Goal: Information Seeking & Learning: Understand process/instructions

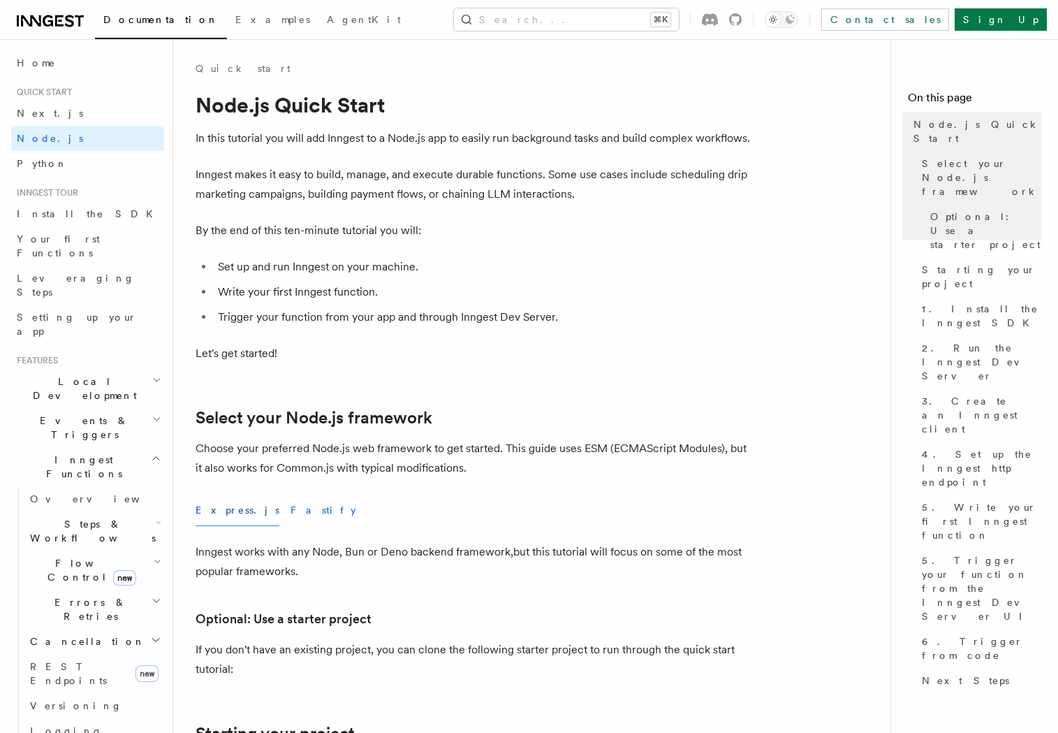
click at [291, 510] on button "Fastify" at bounding box center [324, 510] width 66 height 31
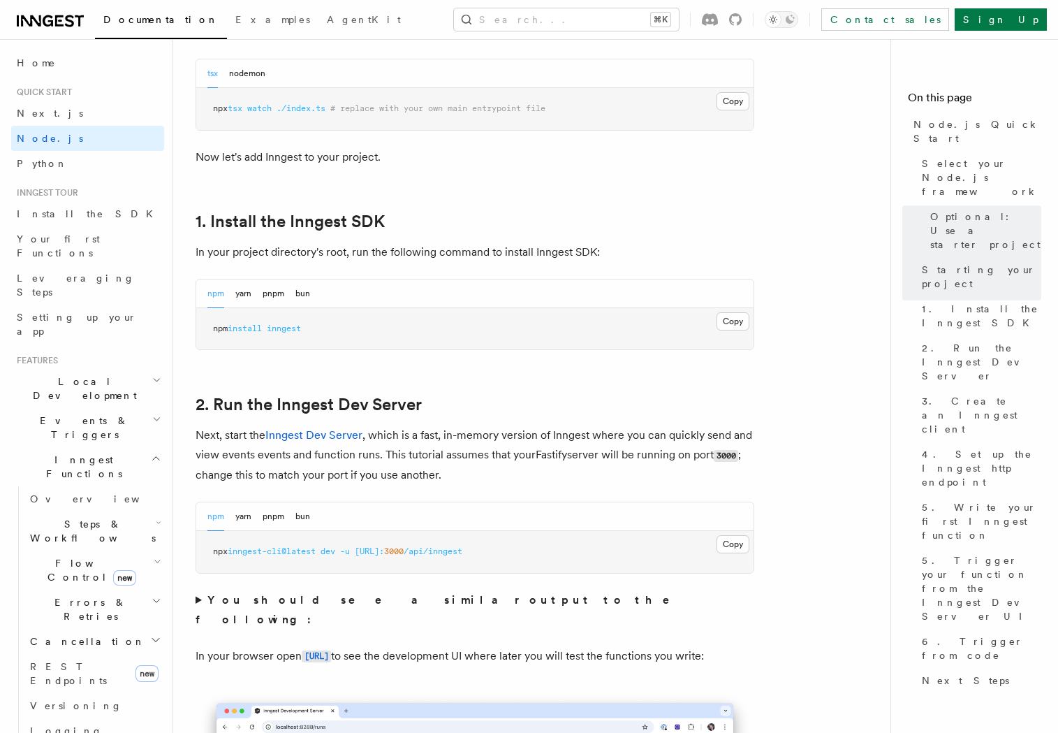
scroll to position [753, 0]
click at [282, 326] on span "inngest" at bounding box center [284, 328] width 34 height 10
copy span "inngest"
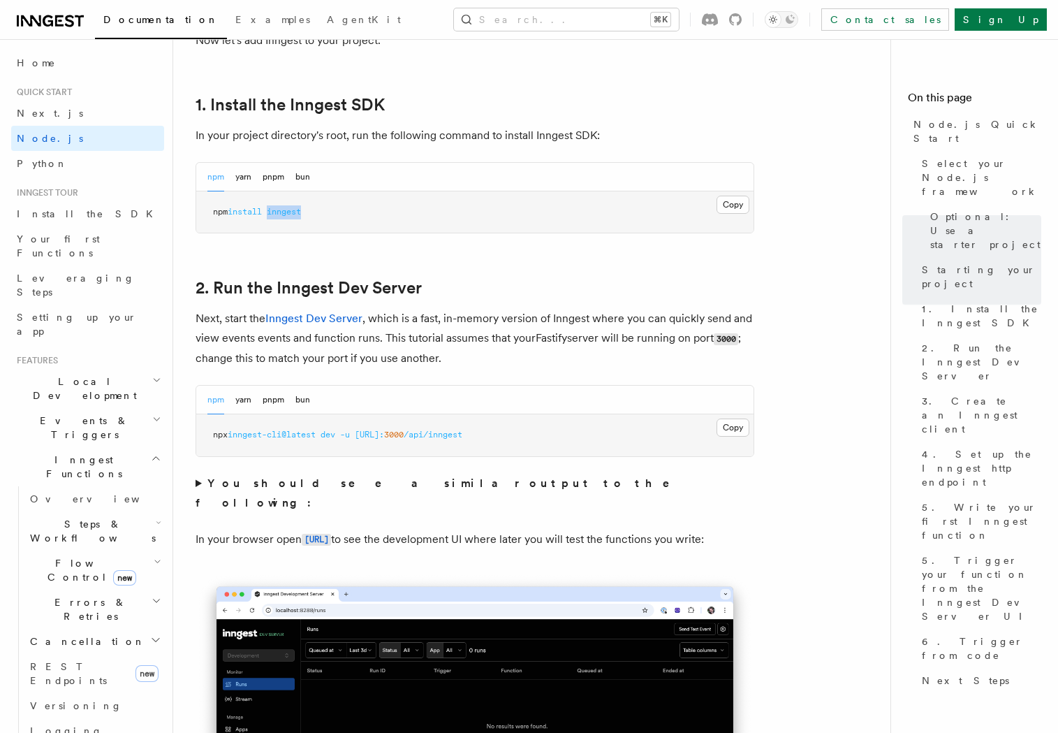
scroll to position [875, 0]
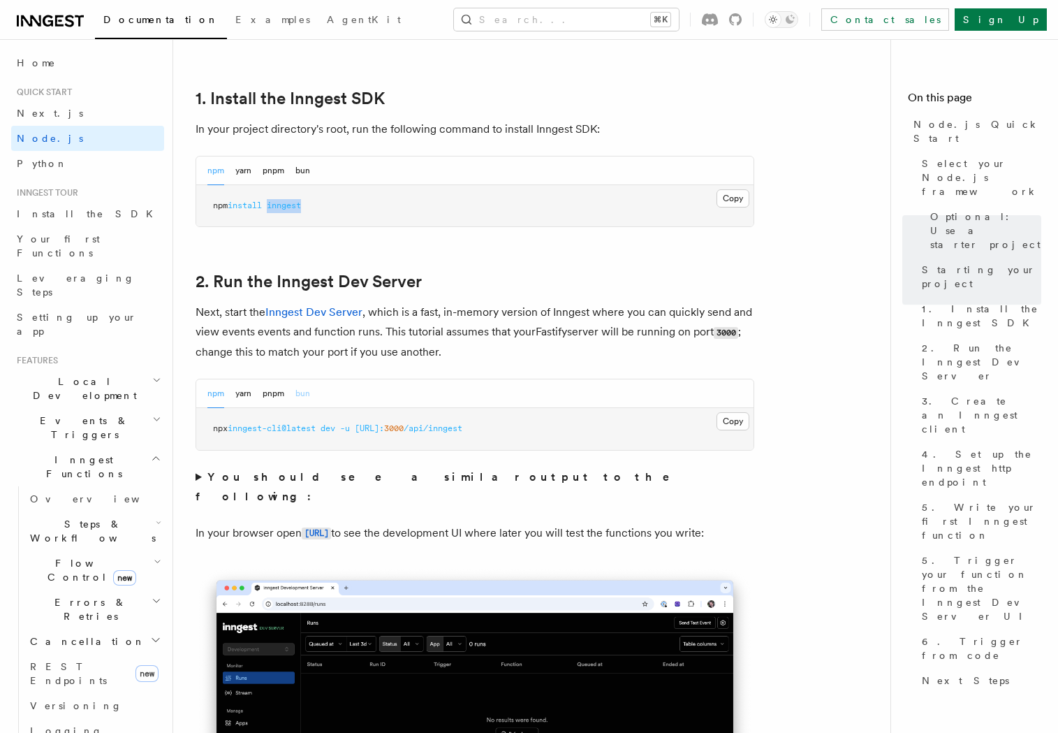
click at [304, 392] on button "bun" at bounding box center [302, 393] width 15 height 29
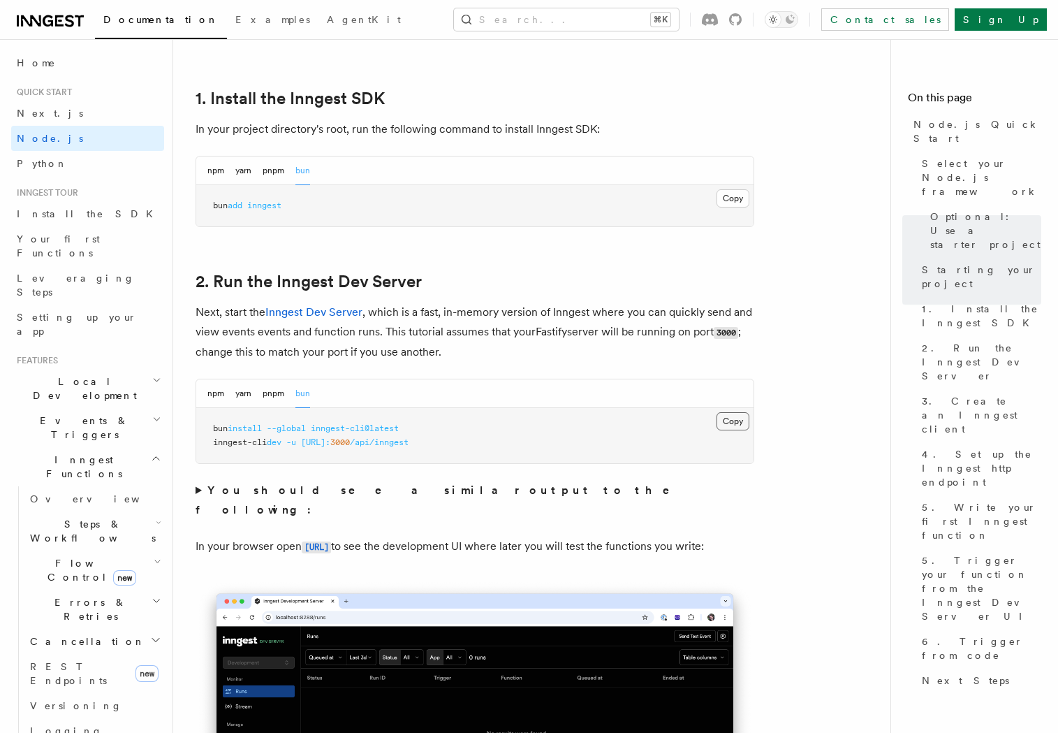
click at [741, 421] on button "Copy Copied" at bounding box center [733, 421] width 33 height 18
click at [272, 421] on pre "bun install --global inngest-cli@latest inngest-cli dev -u http://localhost: 30…" at bounding box center [474, 435] width 557 height 55
click at [218, 431] on span "bun" at bounding box center [220, 428] width 15 height 10
drag, startPoint x: 218, startPoint y: 431, endPoint x: 385, endPoint y: 423, distance: 167.1
click at [385, 423] on pre "bun install --global inngest-cli@latest inngest-cli dev -u http://localhost: 30…" at bounding box center [474, 435] width 557 height 55
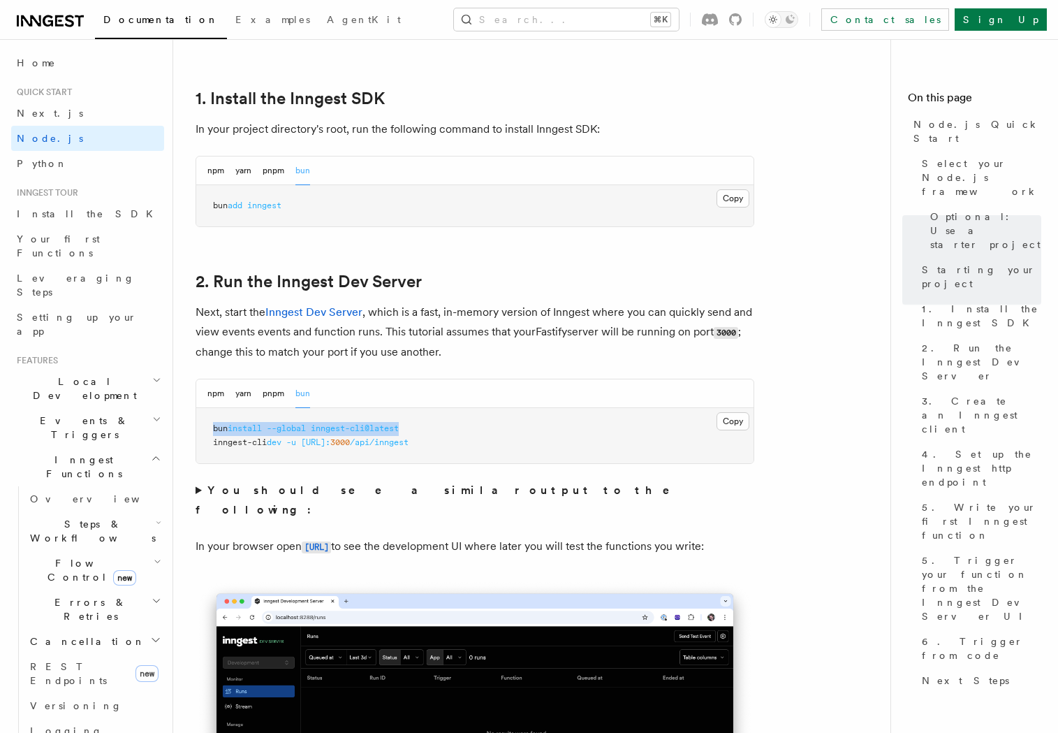
copy span "bun install --global inngest-cli@latest"
click at [229, 443] on span "inngest-cli" at bounding box center [240, 442] width 54 height 10
drag, startPoint x: 229, startPoint y: 443, endPoint x: 473, endPoint y: 441, distance: 243.8
click at [409, 441] on span "inngest-cli dev -u http://localhost: 3000 /api/inngest" at bounding box center [311, 442] width 196 height 10
copy div "npm yarn pnpm bun Copy Copied bun install --global inngest-cli@latest"
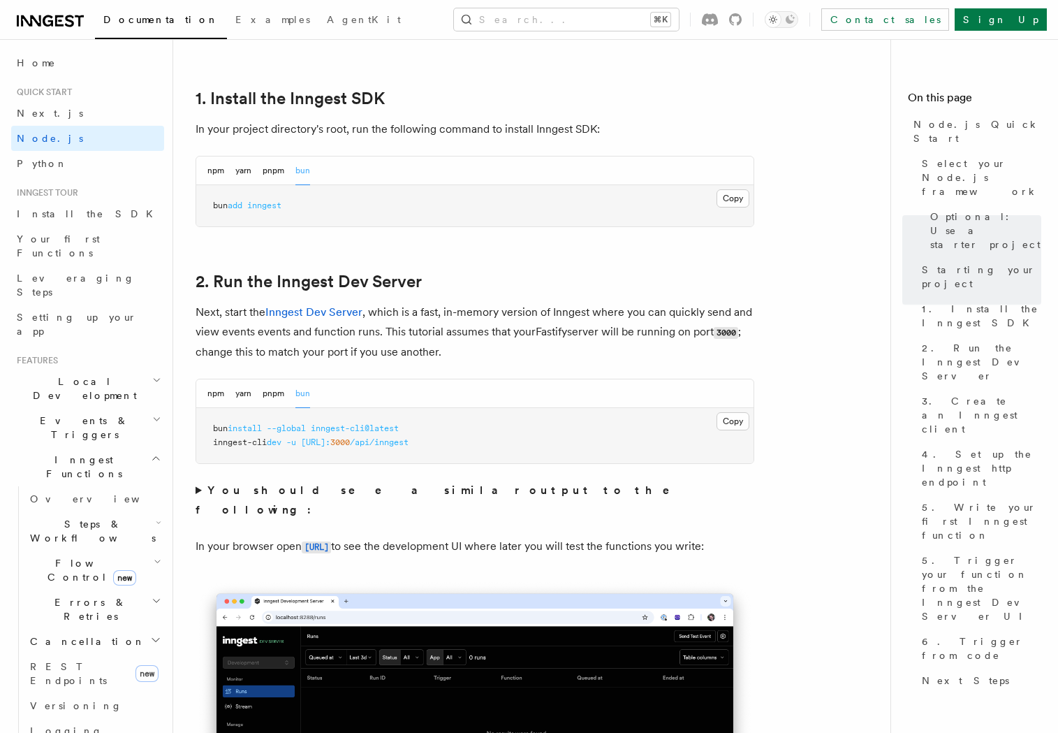
click at [421, 494] on strong "You should see a similar output to the following:" at bounding box center [443, 499] width 494 height 33
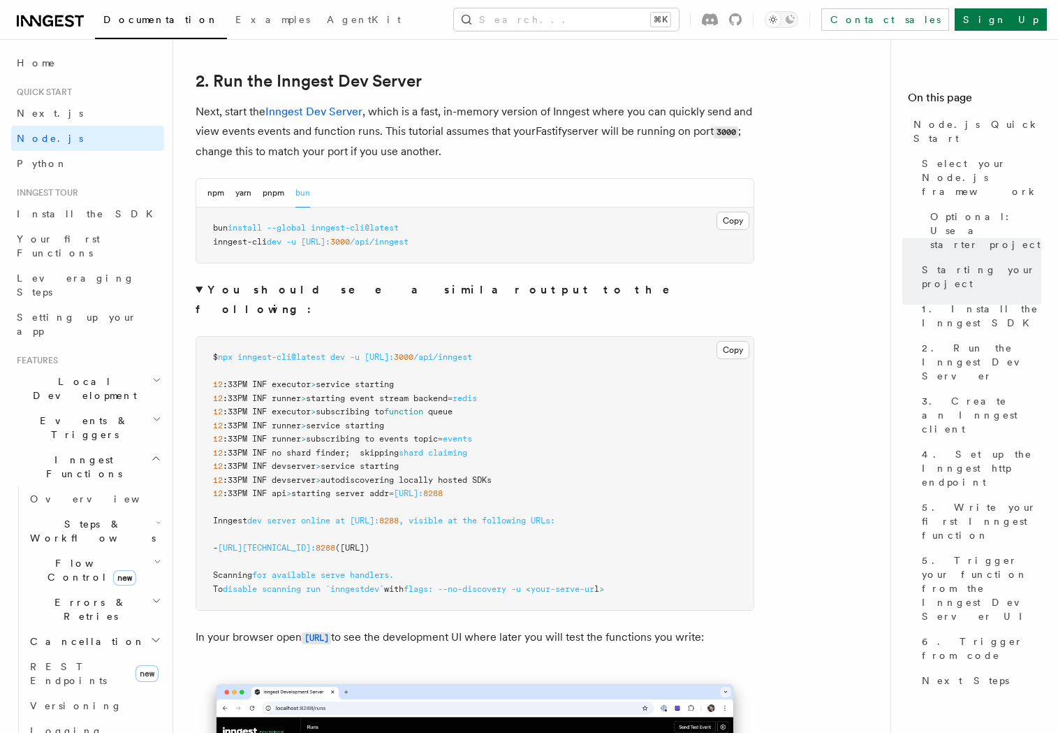
scroll to position [1077, 0]
click at [224, 351] on span "npx" at bounding box center [225, 356] width 15 height 10
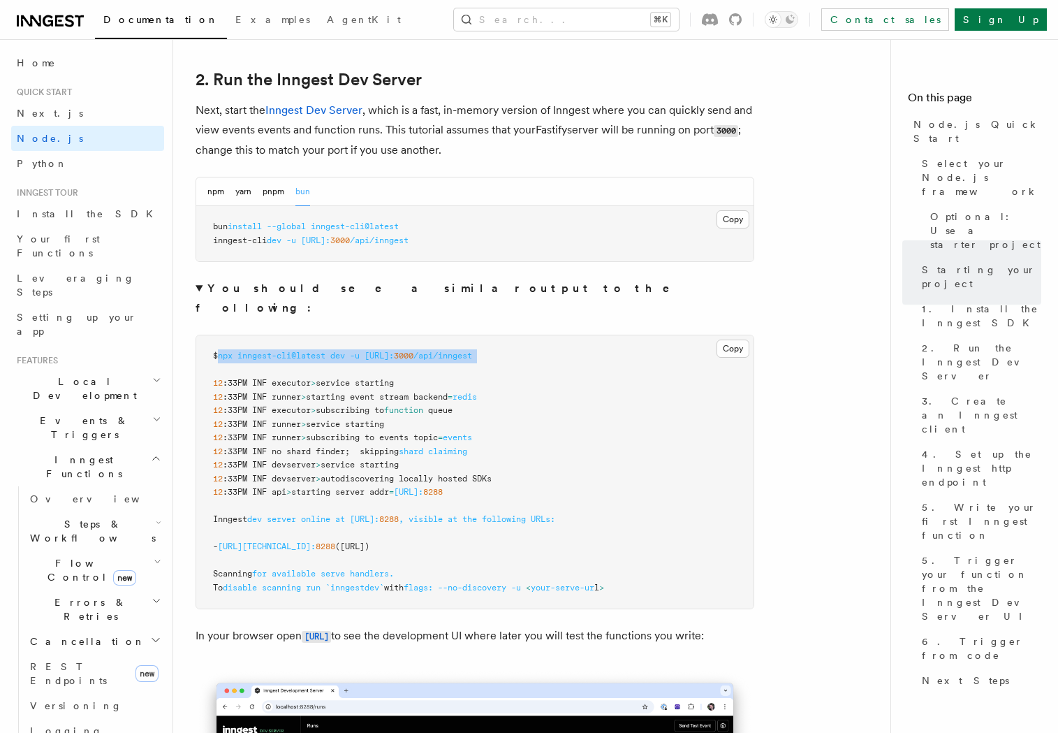
drag, startPoint x: 224, startPoint y: 336, endPoint x: 542, endPoint y: 333, distance: 318.6
click at [542, 335] on pre "$ npx inngest-cli@latest dev -u http://localhost: 3000 /api/inngest 12 :33PM IN…" at bounding box center [474, 471] width 557 height 273
copy span "npx inngest-cli@latest dev -u http://localhost: 3000 /api/inngest"
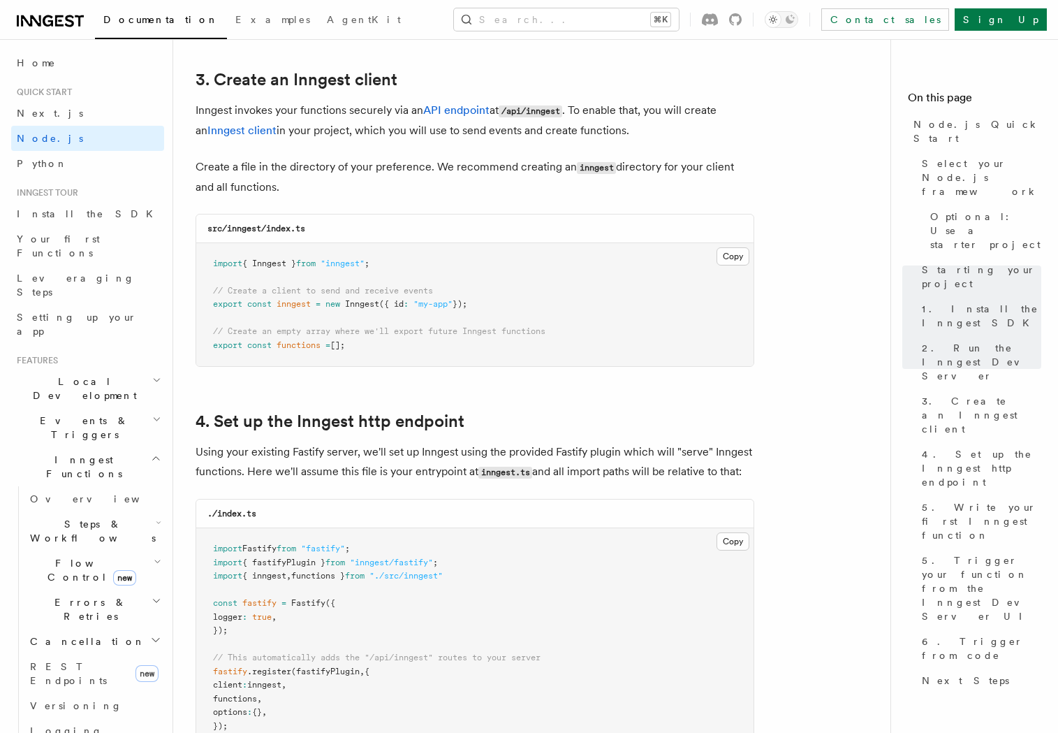
scroll to position [2073, 0]
drag, startPoint x: 363, startPoint y: 349, endPoint x: 212, endPoint y: 268, distance: 172.2
click at [212, 268] on pre "import { Inngest } from "inngest" ; // Create a client to send and receive even…" at bounding box center [474, 304] width 557 height 124
copy code "import { Inngest } from "inngest" ; // Create a client to send and receive even…"
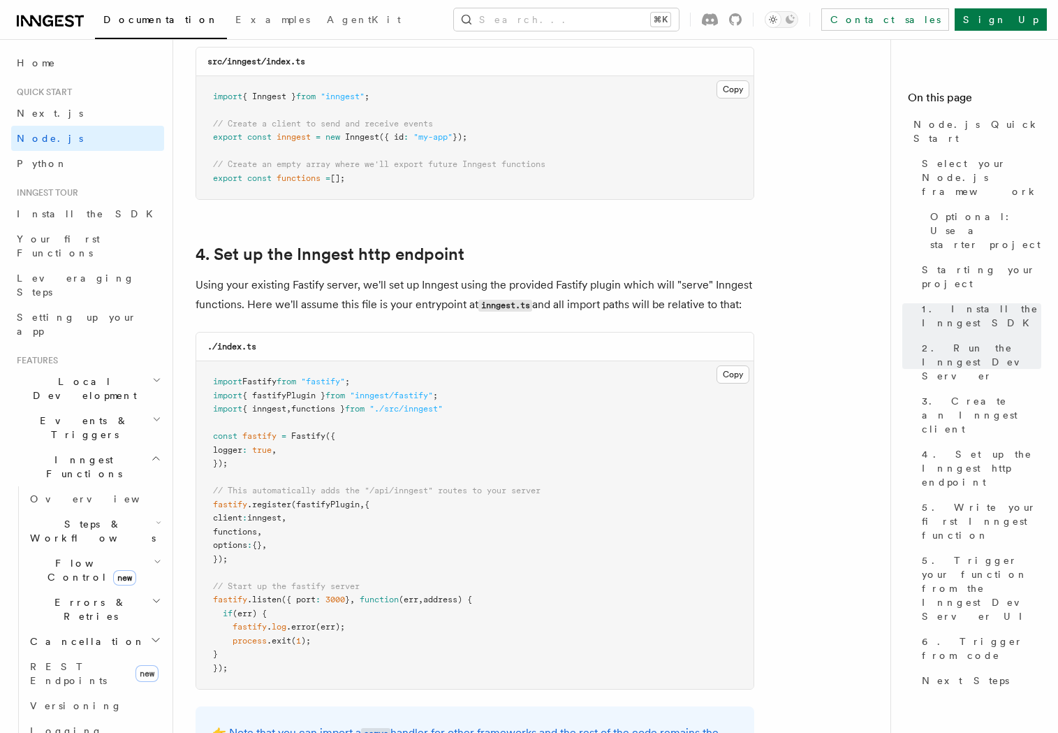
scroll to position [2240, 0]
click at [381, 397] on span ""inngest/fastify"" at bounding box center [391, 395] width 83 height 10
copy span "import { fastifyPlugin } from "inngest/fastify" ;"
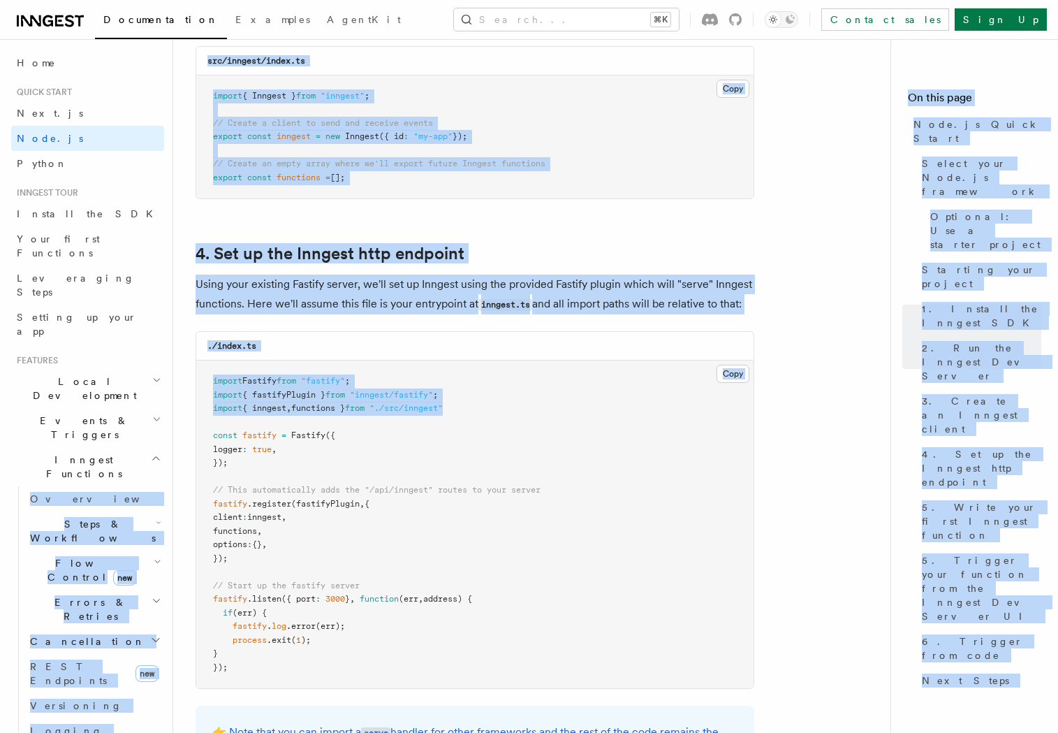
drag, startPoint x: 486, startPoint y: 411, endPoint x: 168, endPoint y: 399, distance: 317.4
copy div "Overview Steps & Workflows Flow Control new Errors & Retries Cancellation REST …"
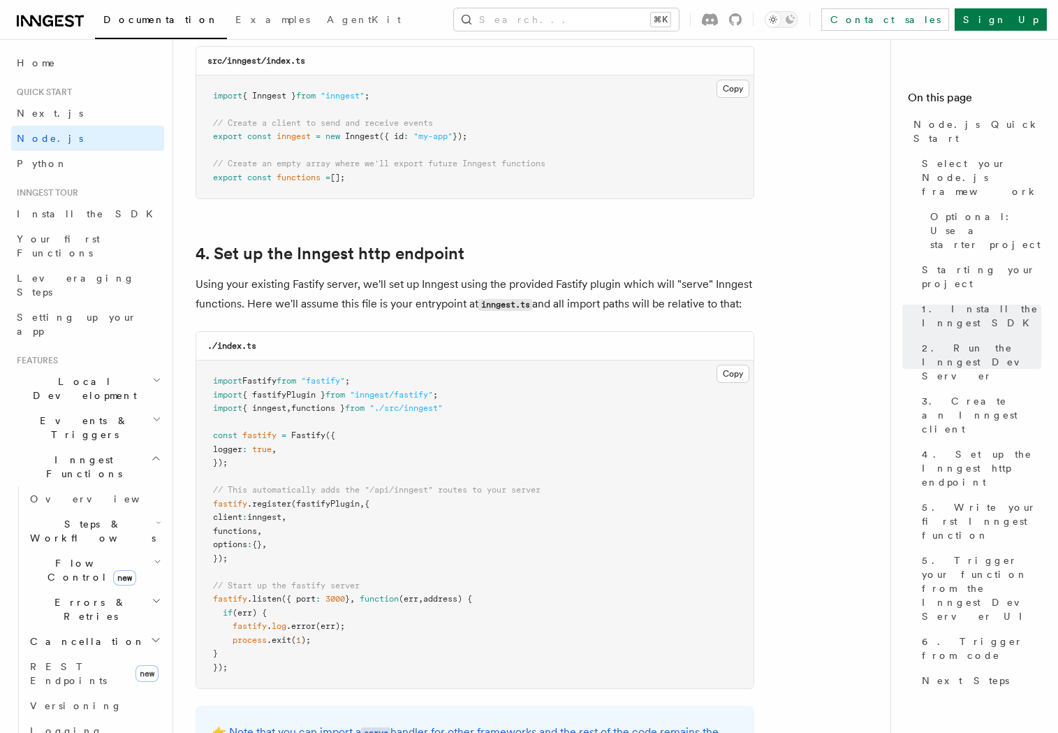
click at [430, 432] on pre "import Fastify from "fastify" ; import { fastifyPlugin } from "inngest/fastify"…" at bounding box center [474, 524] width 557 height 328
drag, startPoint x: 467, startPoint y: 409, endPoint x: 180, endPoint y: 400, distance: 288.0
copy code "import { fastifyPlugin } from "inngest/fastify" ; import { inngest , functions …"
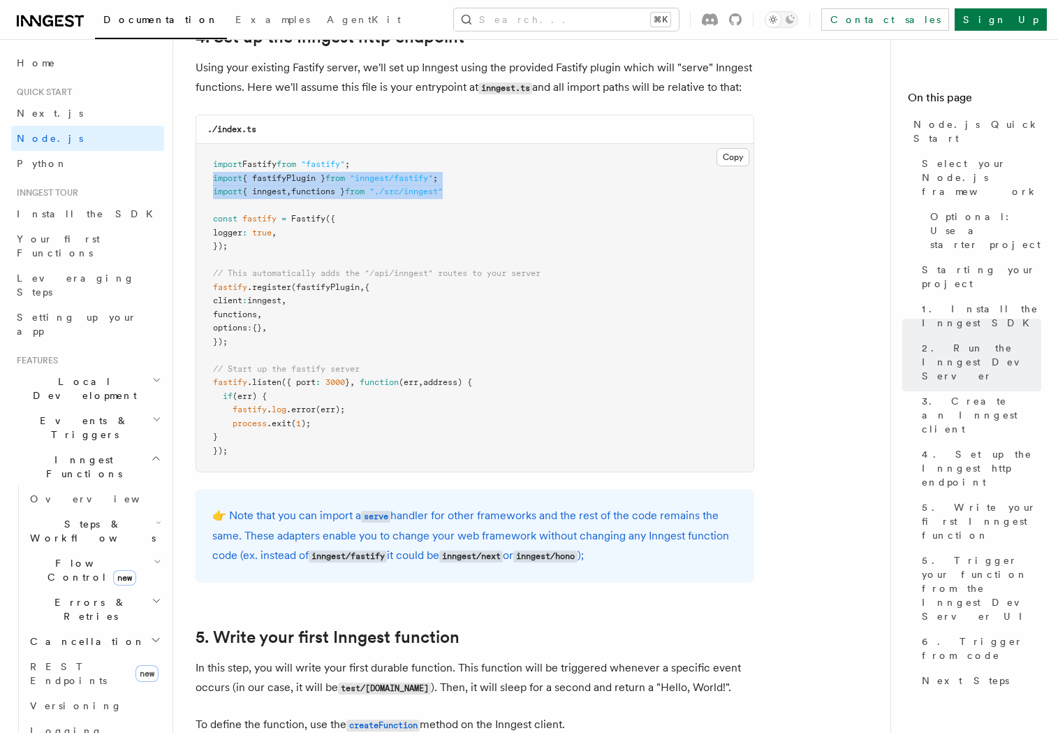
scroll to position [2477, 0]
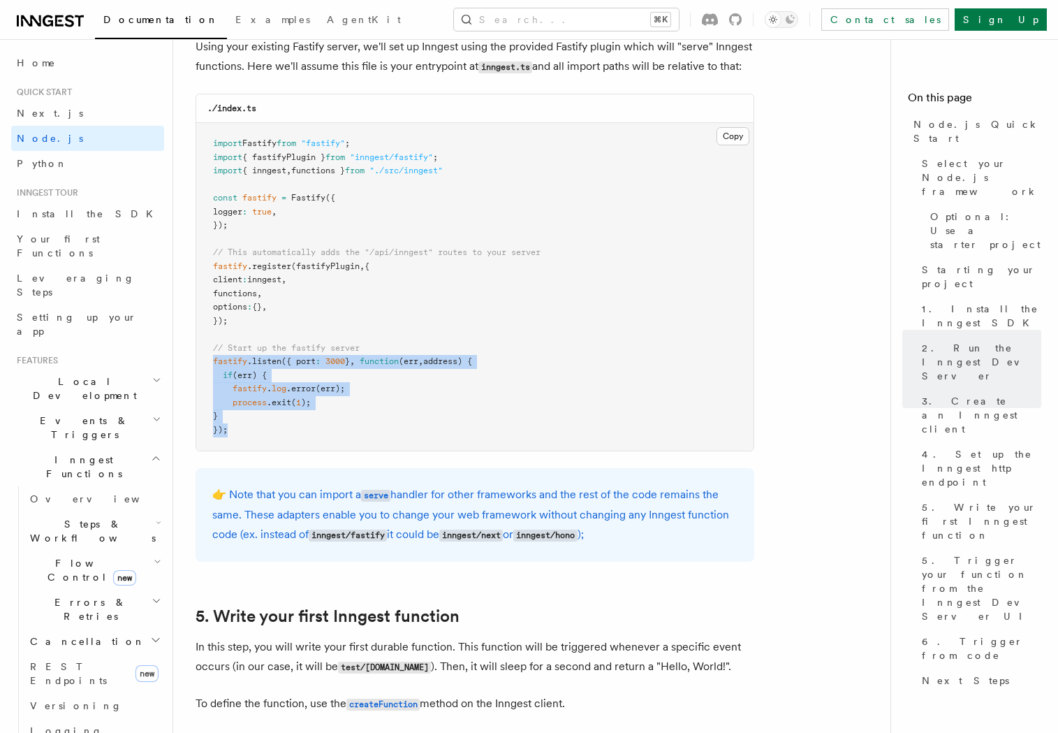
drag, startPoint x: 242, startPoint y: 435, endPoint x: 214, endPoint y: 367, distance: 74.2
click at [214, 367] on pre "import Fastify from "fastify" ; import { fastifyPlugin } from "inngest/fastify"…" at bounding box center [474, 287] width 557 height 328
copy code "fastify .listen ({ port : 3000 } , function (err , address) { if (err) { fastif…"
click at [395, 451] on pre "import Fastify from "fastify" ; import { fastifyPlugin } from "inngest/fastify"…" at bounding box center [474, 287] width 557 height 328
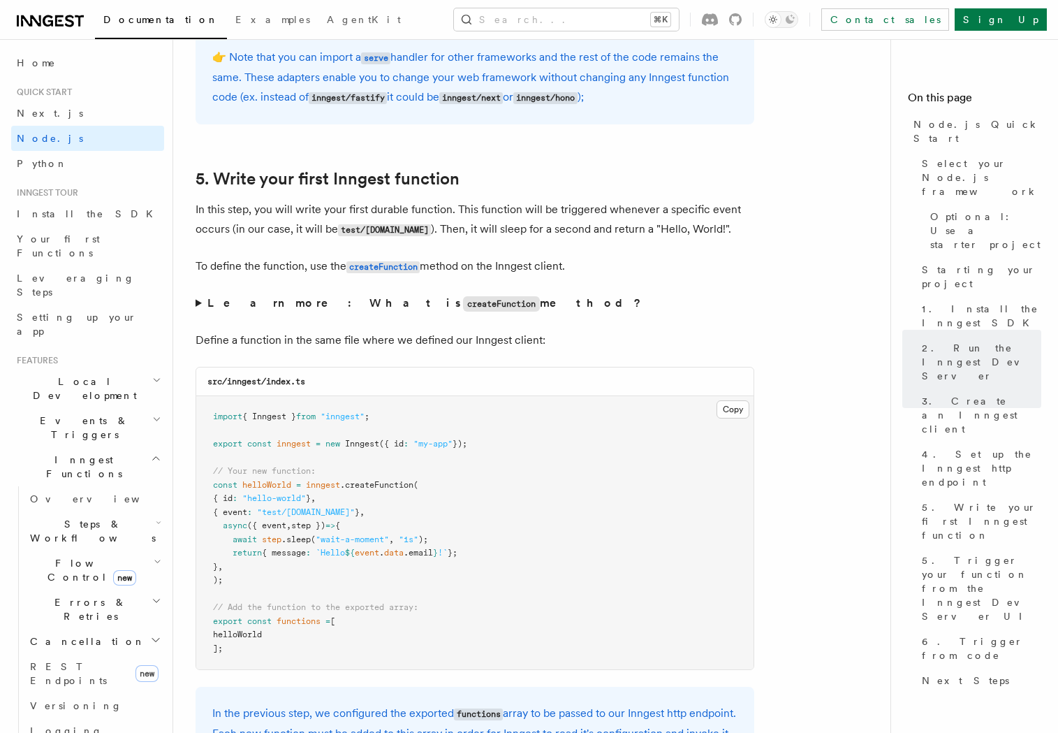
scroll to position [2931, 0]
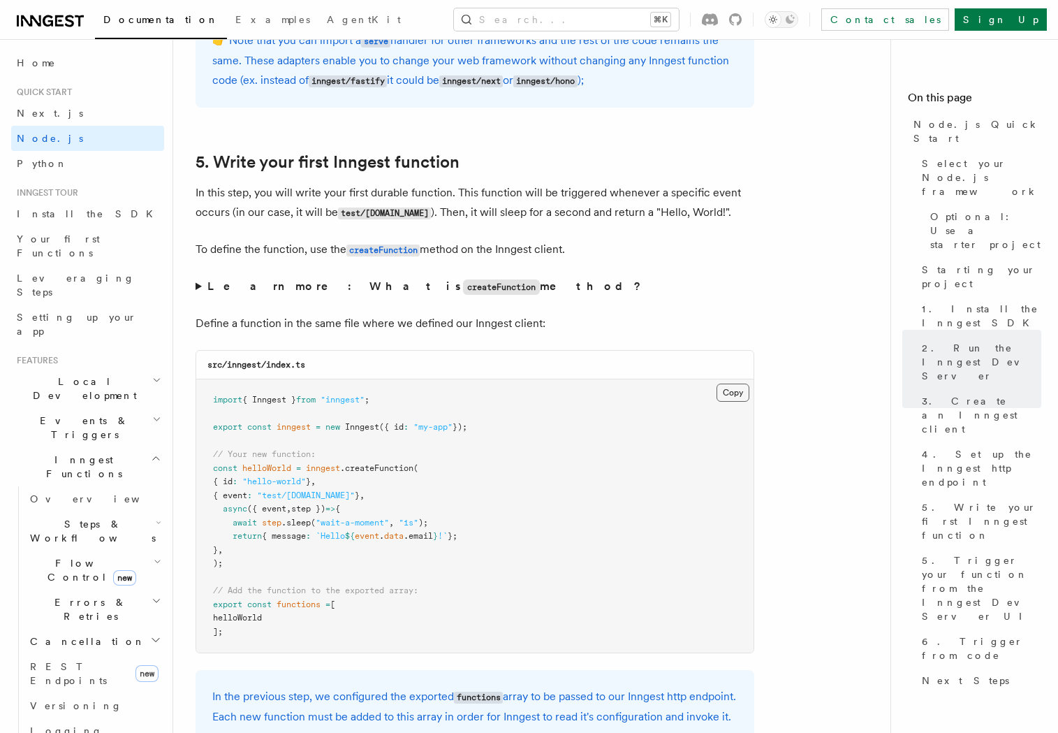
click at [724, 395] on button "Copy Copied" at bounding box center [733, 393] width 33 height 18
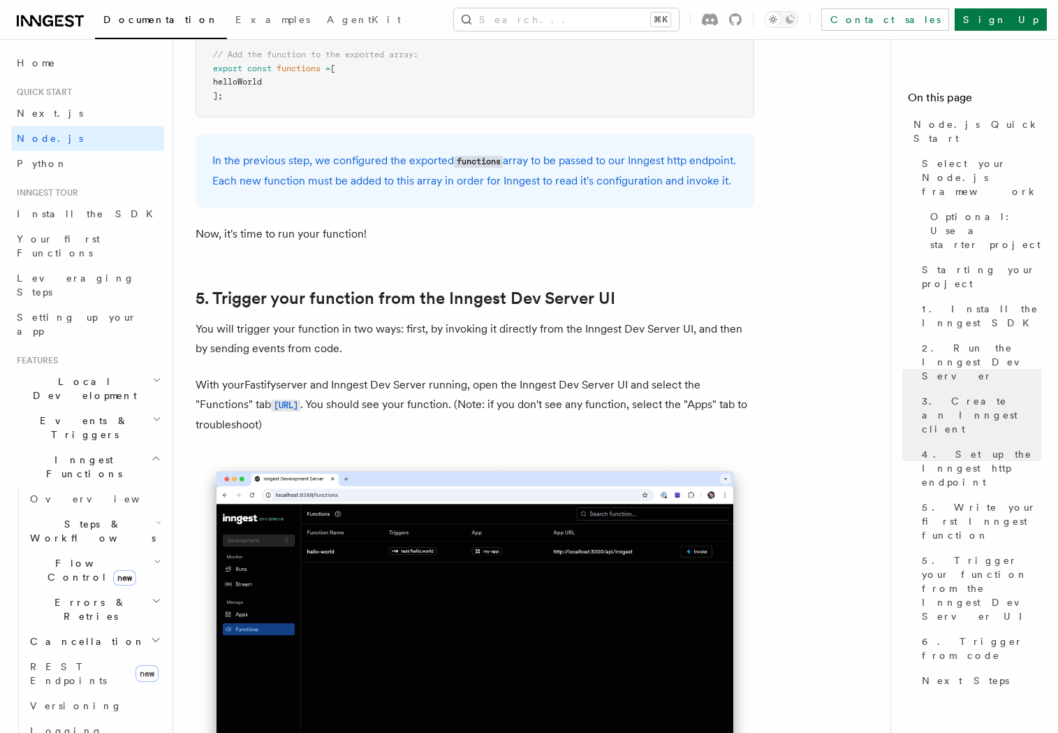
scroll to position [3825, 0]
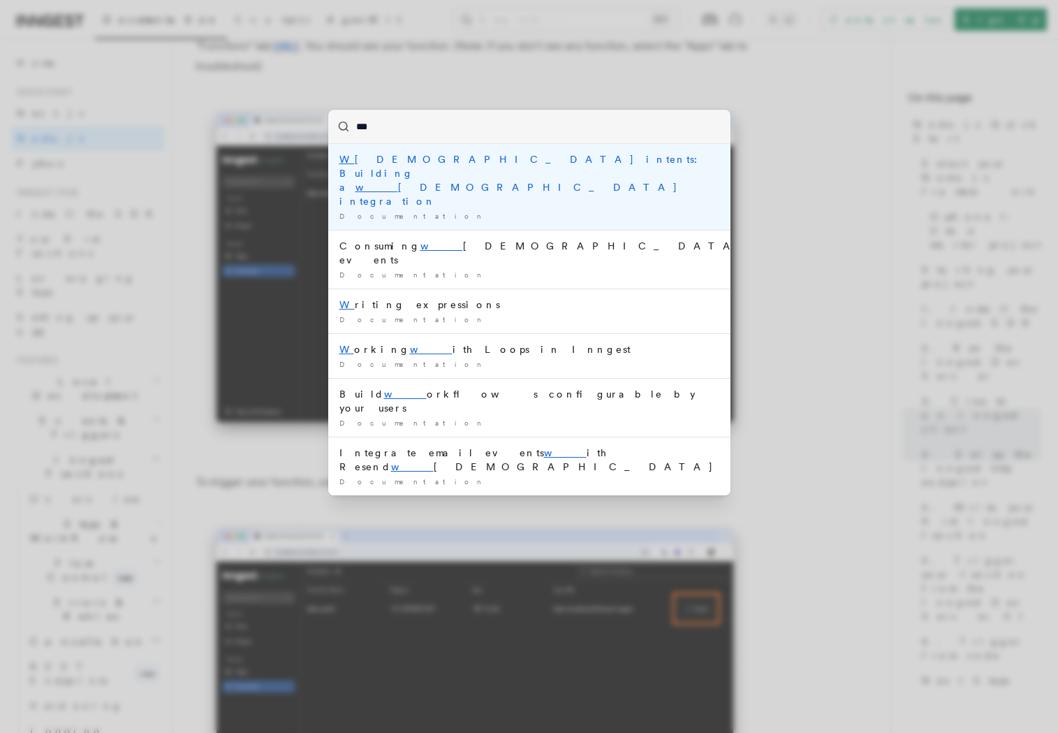
type input "****"
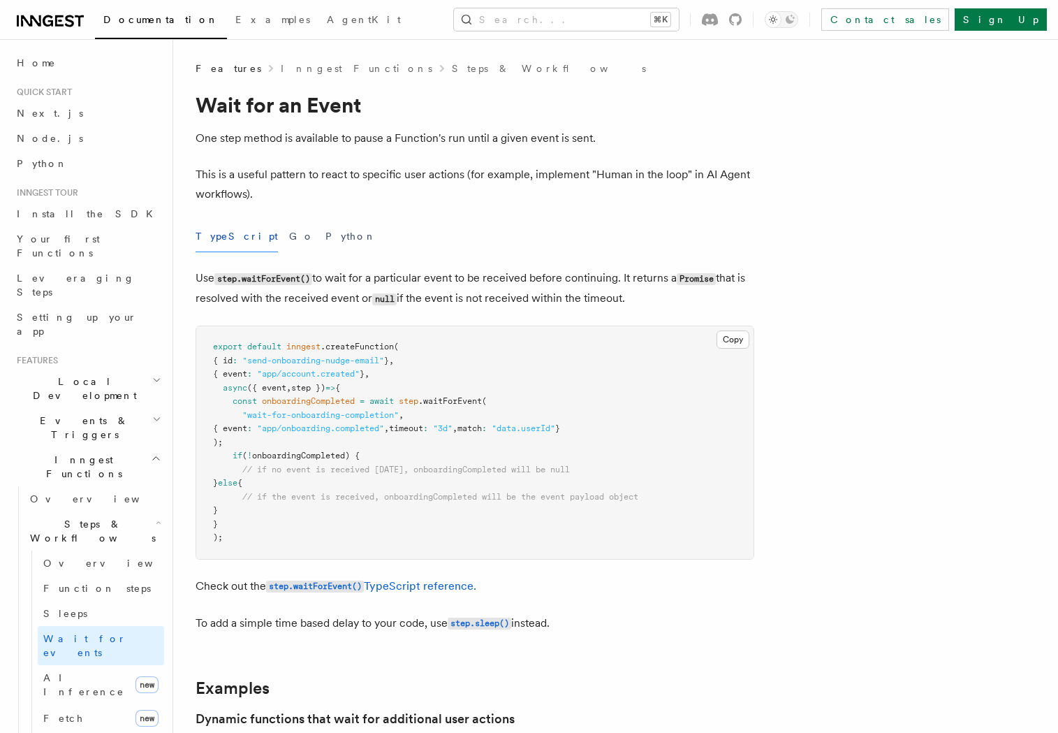
drag, startPoint x: 233, startPoint y: 401, endPoint x: 251, endPoint y: 440, distance: 43.1
click at [251, 440] on pre "export default inngest .createFunction ( { id : "send-onboarding-nudge-email" }…" at bounding box center [474, 442] width 557 height 233
copy code "const onboardingCompleted = await step .waitForEvent ( "wait-for-onboarding-com…"
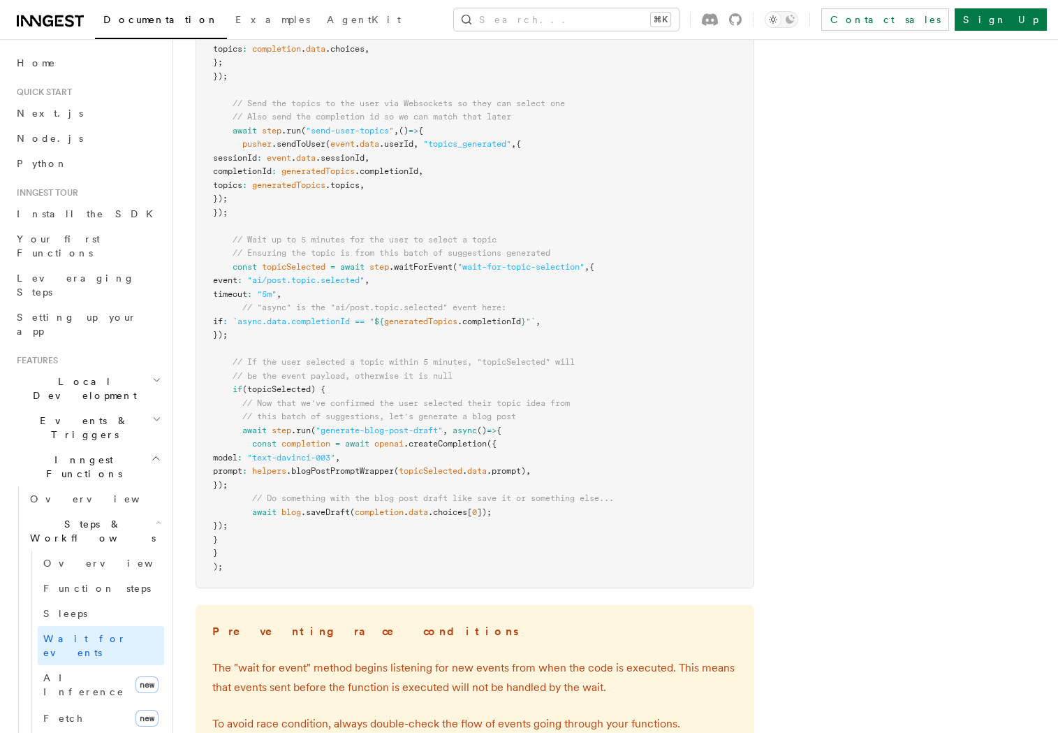
scroll to position [1617, 0]
click at [300, 272] on span "topicSelected" at bounding box center [294, 269] width 64 height 10
click at [279, 391] on span "(topicSelected) {" at bounding box center [283, 391] width 83 height 10
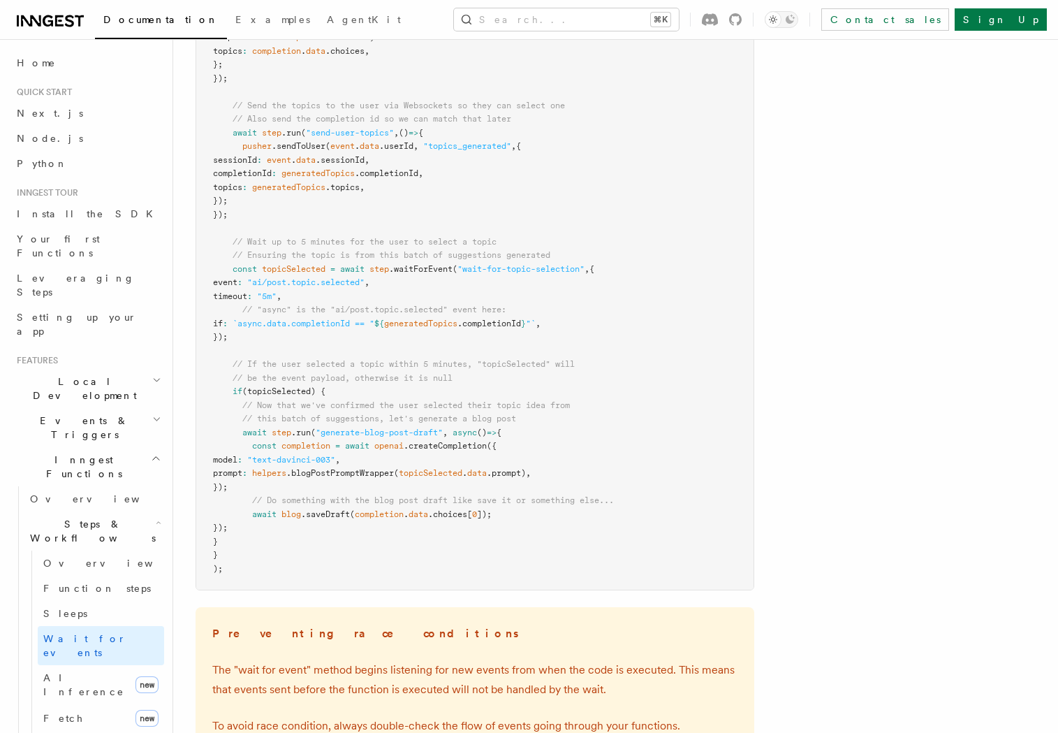
scroll to position [790, 0]
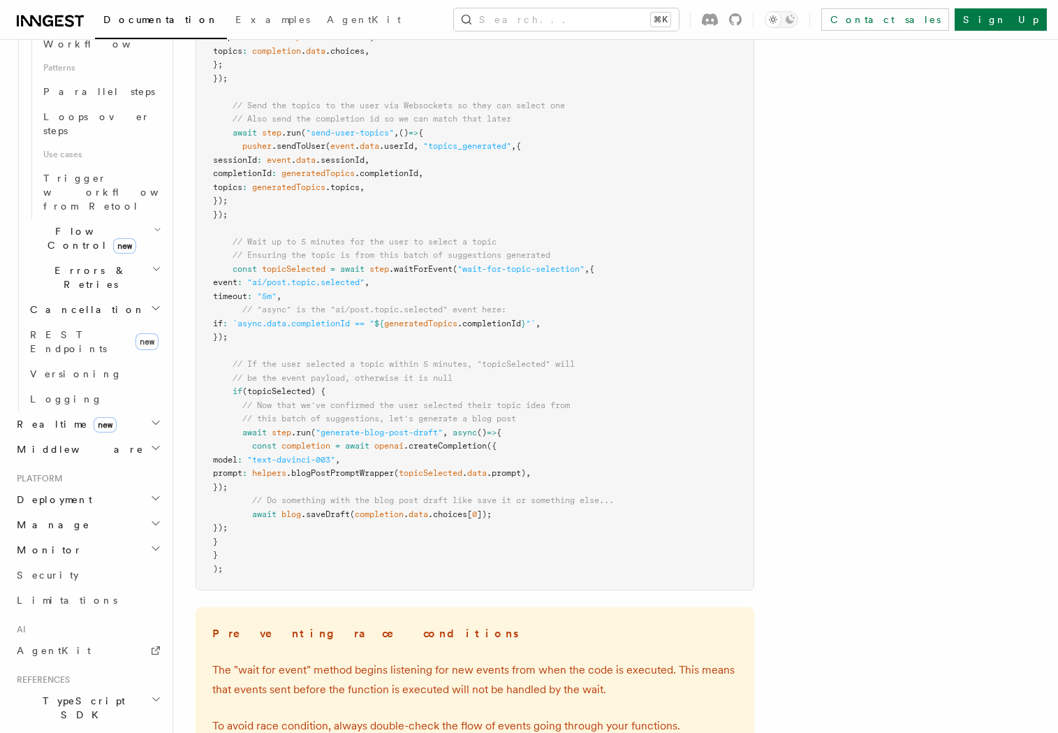
click at [151, 694] on icon "button" at bounding box center [156, 699] width 10 height 11
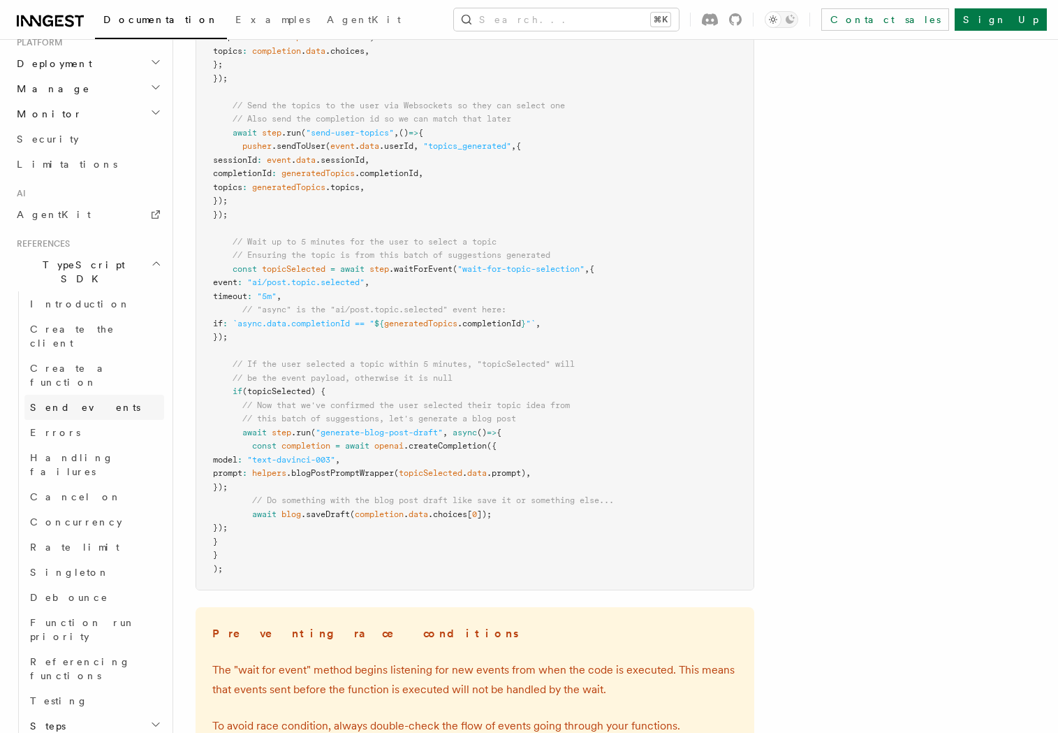
scroll to position [1229, 0]
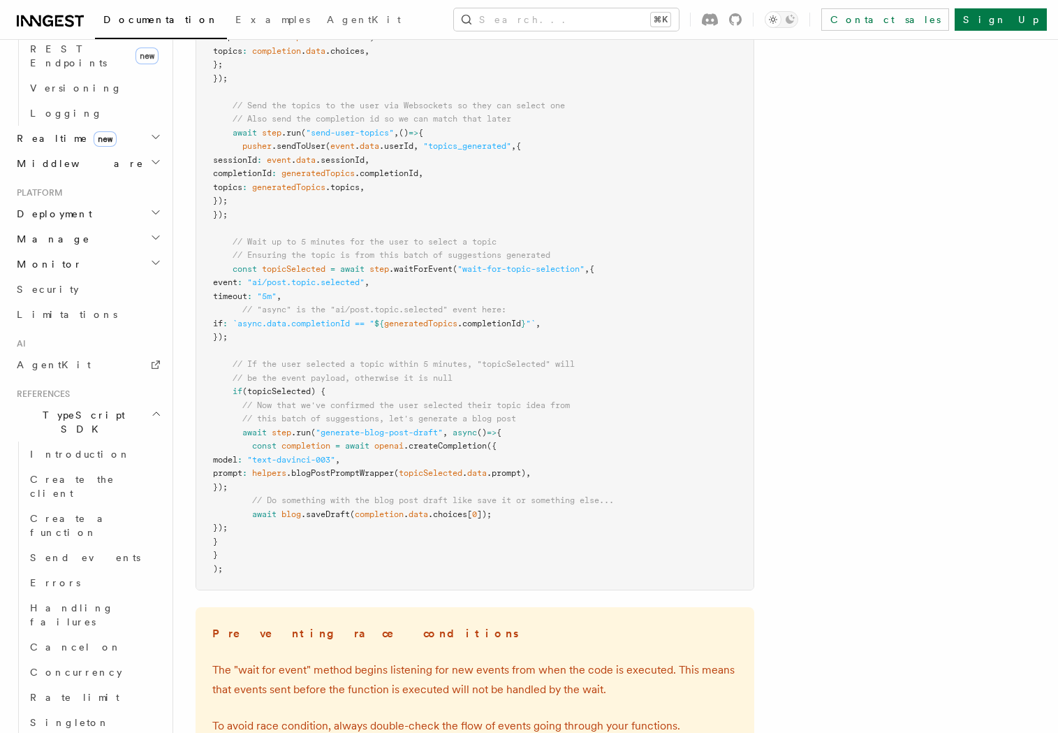
click at [116, 402] on h2 "TypeScript SDK" at bounding box center [87, 421] width 153 height 39
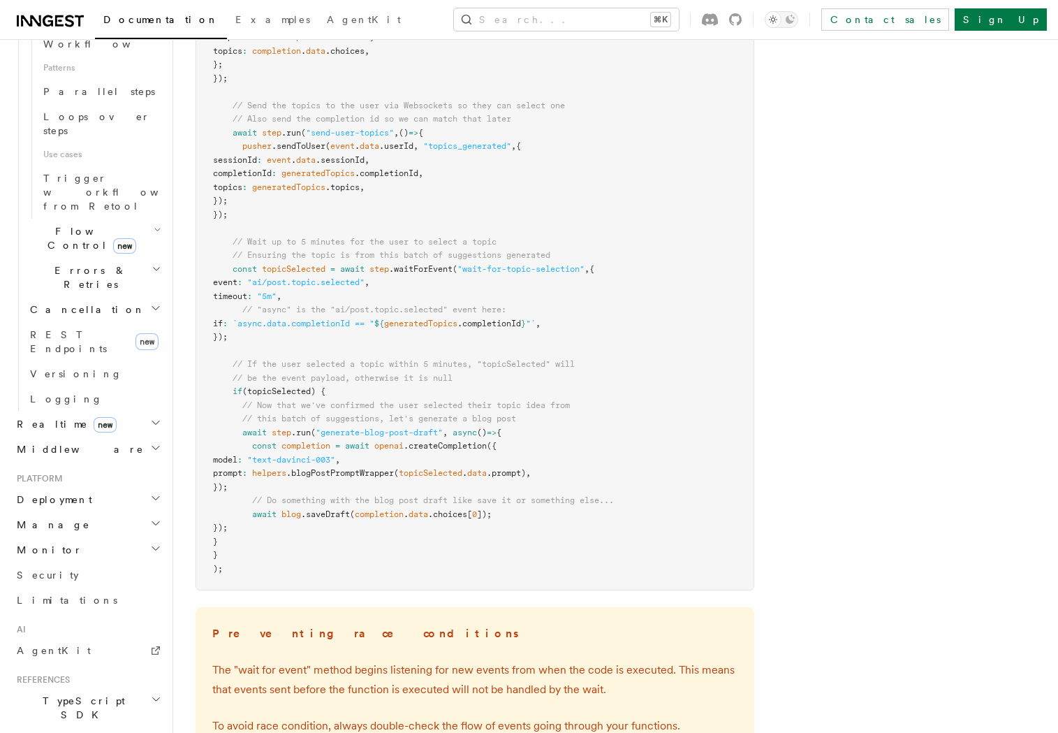
click at [85, 694] on span "TypeScript SDK" at bounding box center [81, 708] width 140 height 28
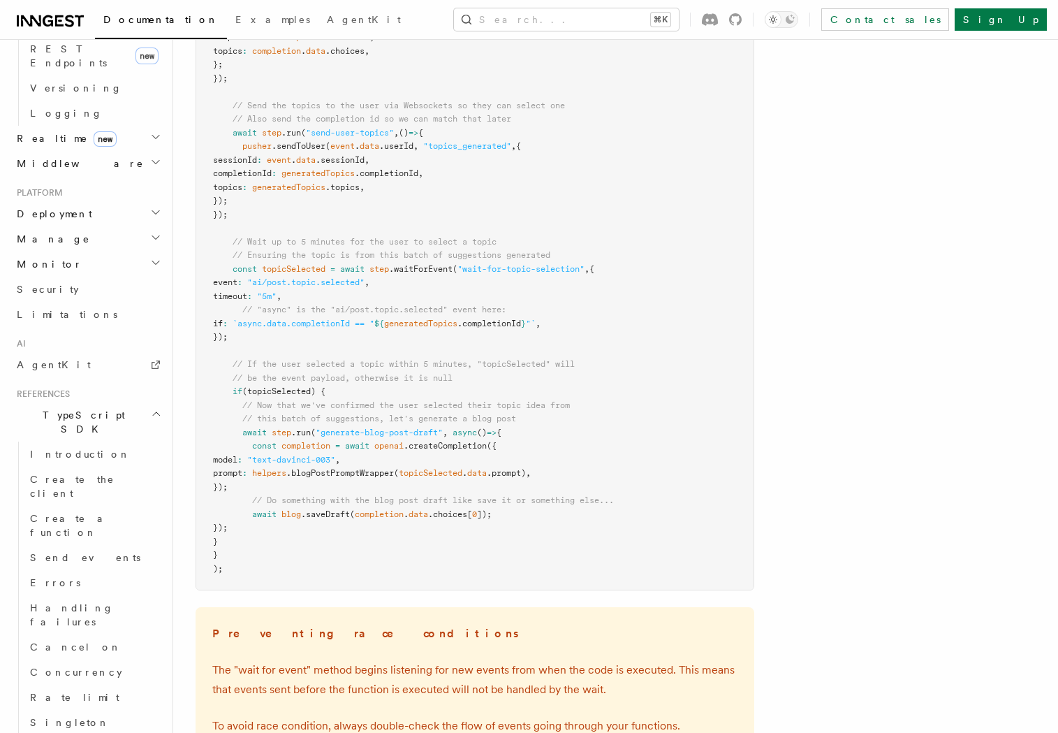
scroll to position [1195, 0]
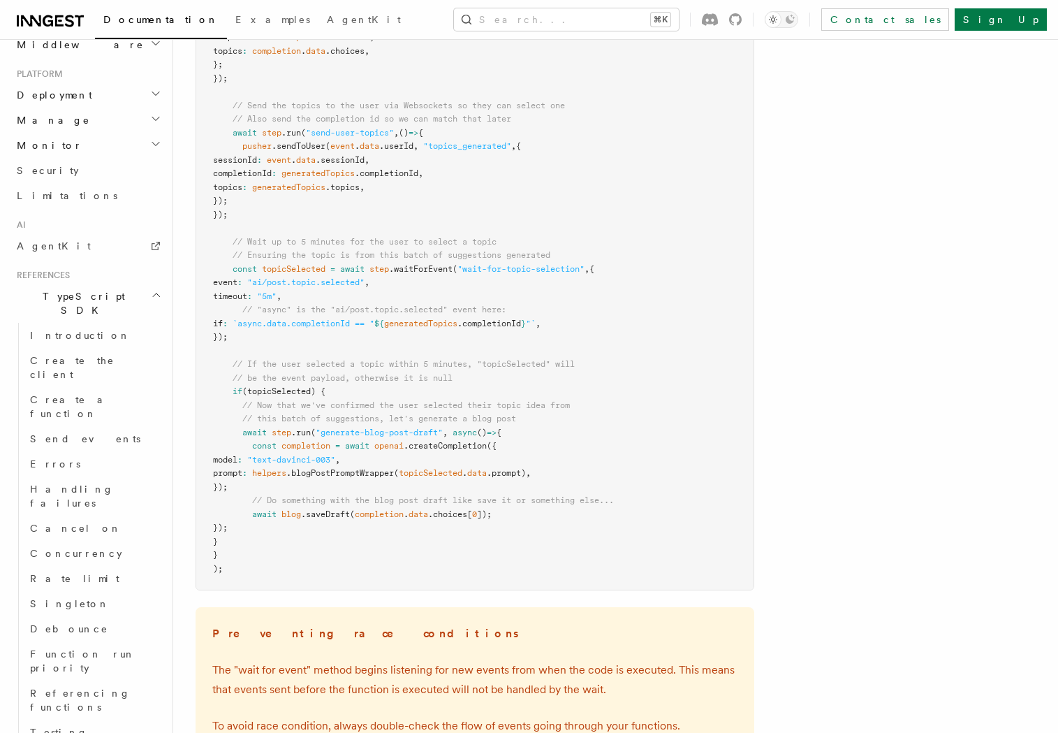
click at [497, 365] on span "// If the user selected a topic within 5 minutes, "topicSelected" will" at bounding box center [404, 364] width 342 height 10
click at [564, 349] on pre "export default inngest .createFunction ( { id : "generate-blog-post-with-ai" } …" at bounding box center [474, 221] width 557 height 736
click at [526, 470] on span ".prompt)" at bounding box center [506, 473] width 39 height 10
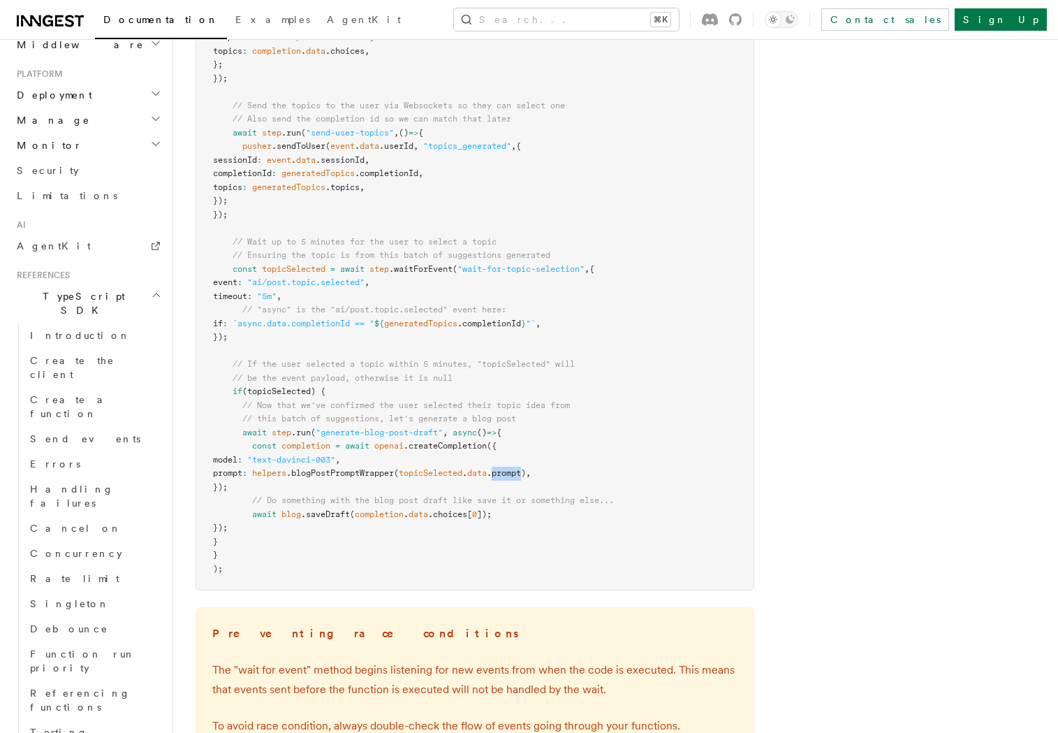
click at [526, 470] on span ".prompt)" at bounding box center [506, 473] width 39 height 10
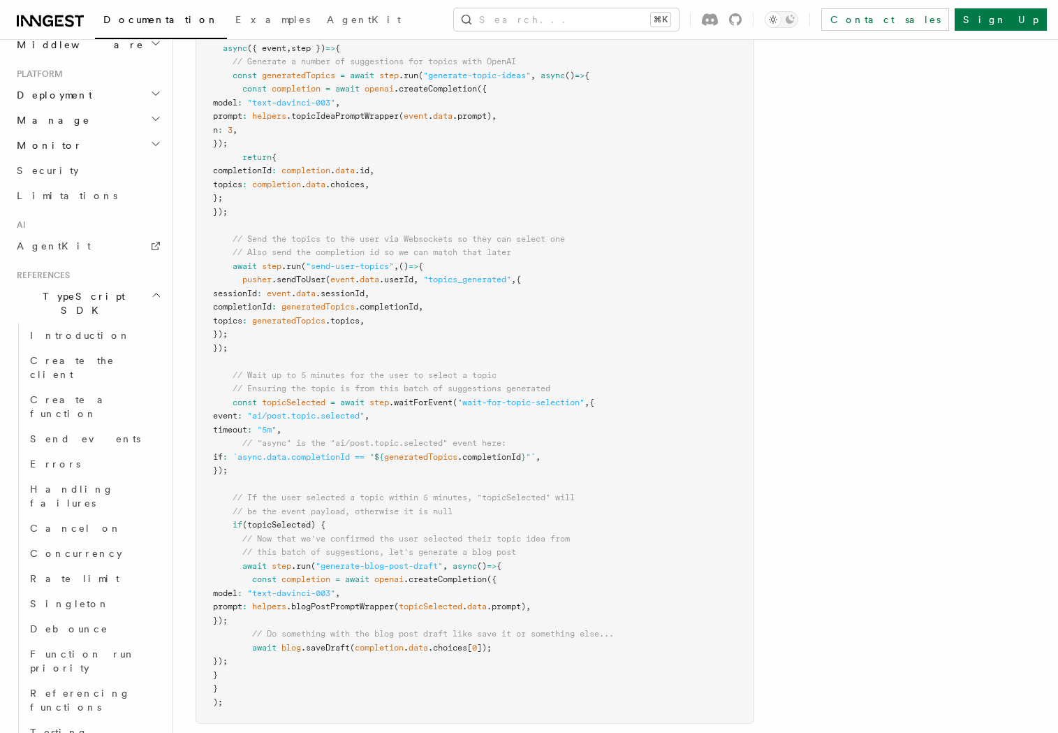
scroll to position [1486, 0]
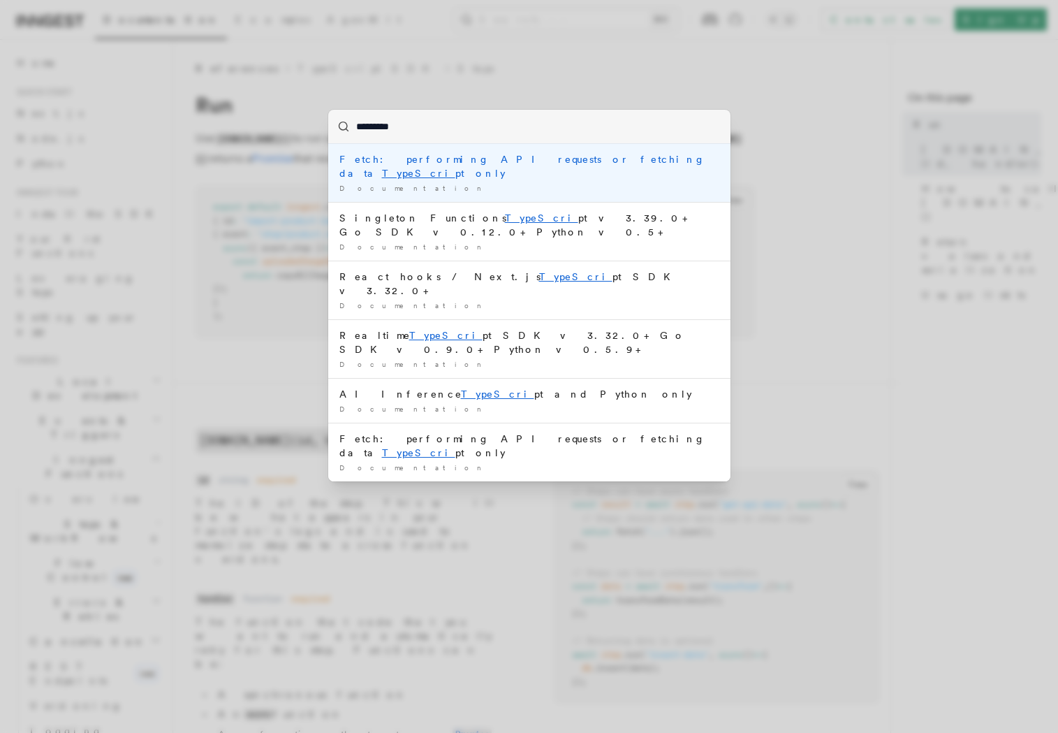
type input "**********"
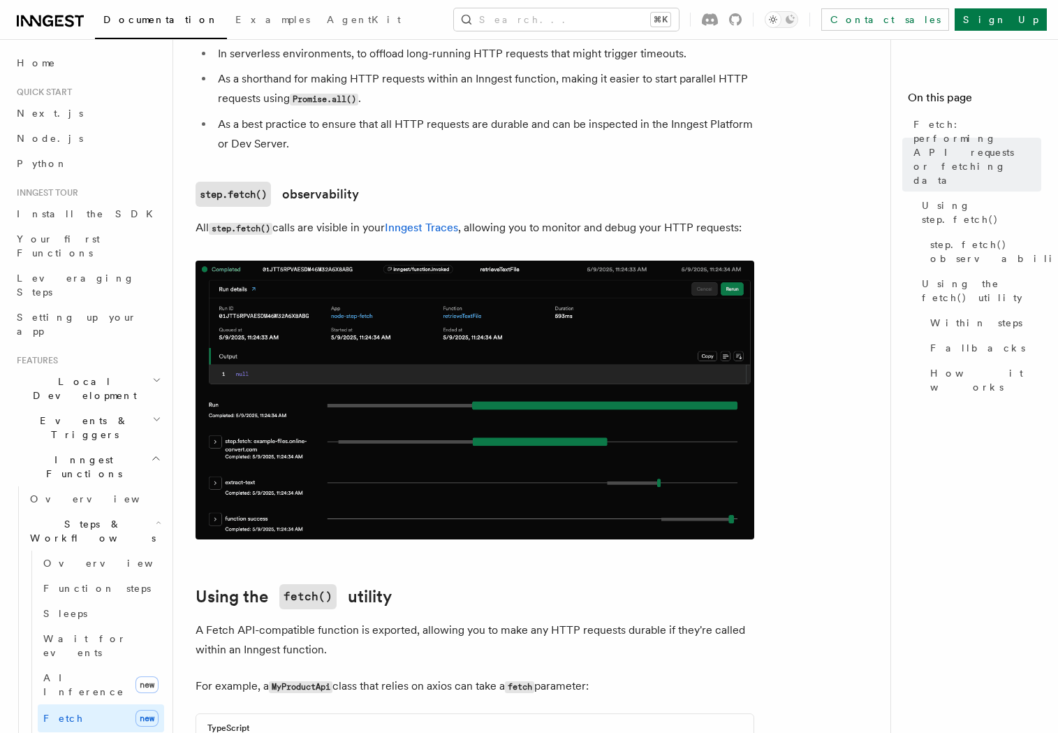
scroll to position [1109, 0]
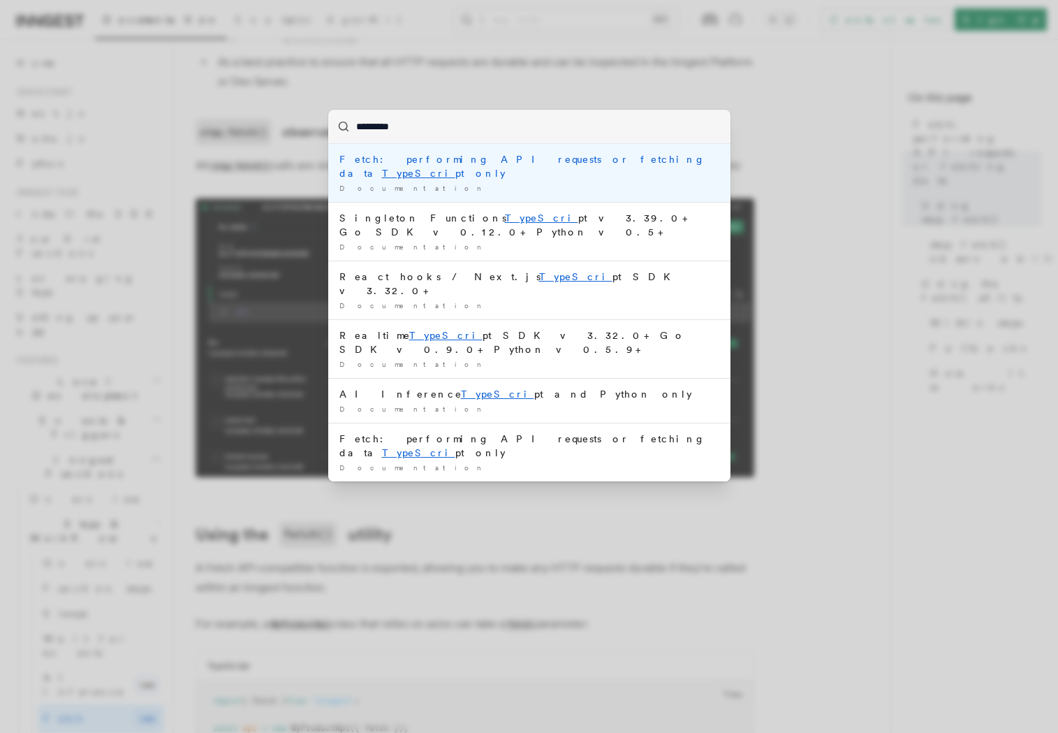
type input "**********"
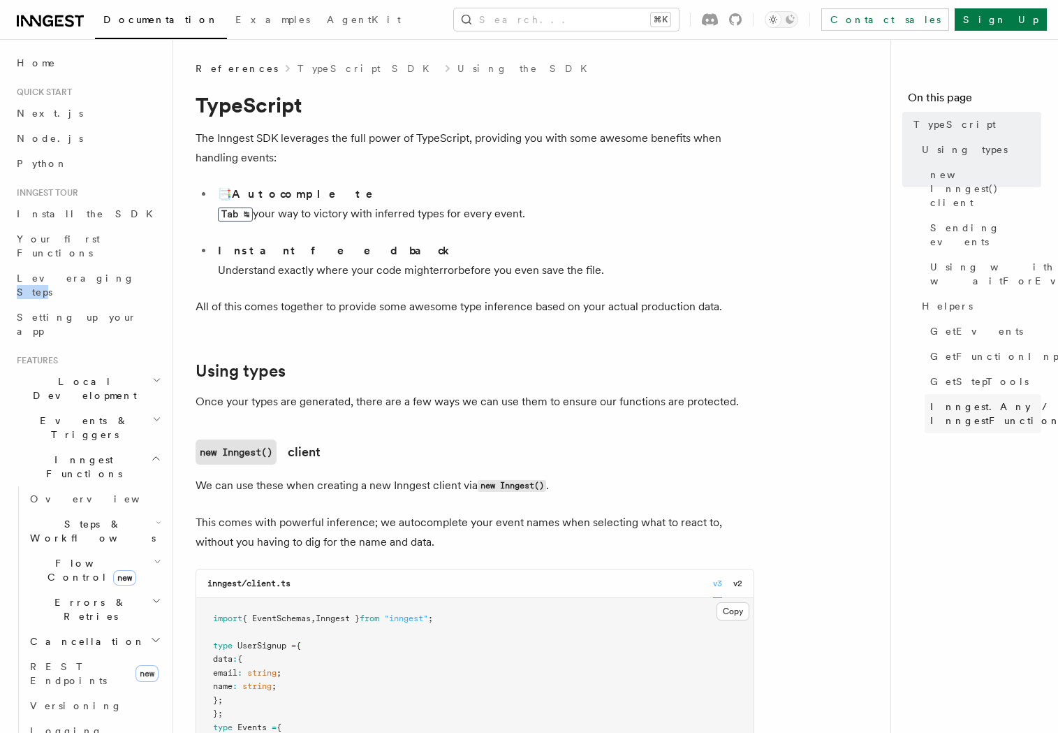
click at [969, 400] on span "Inngest.Any / InngestFunction.Any" at bounding box center [1017, 414] width 173 height 28
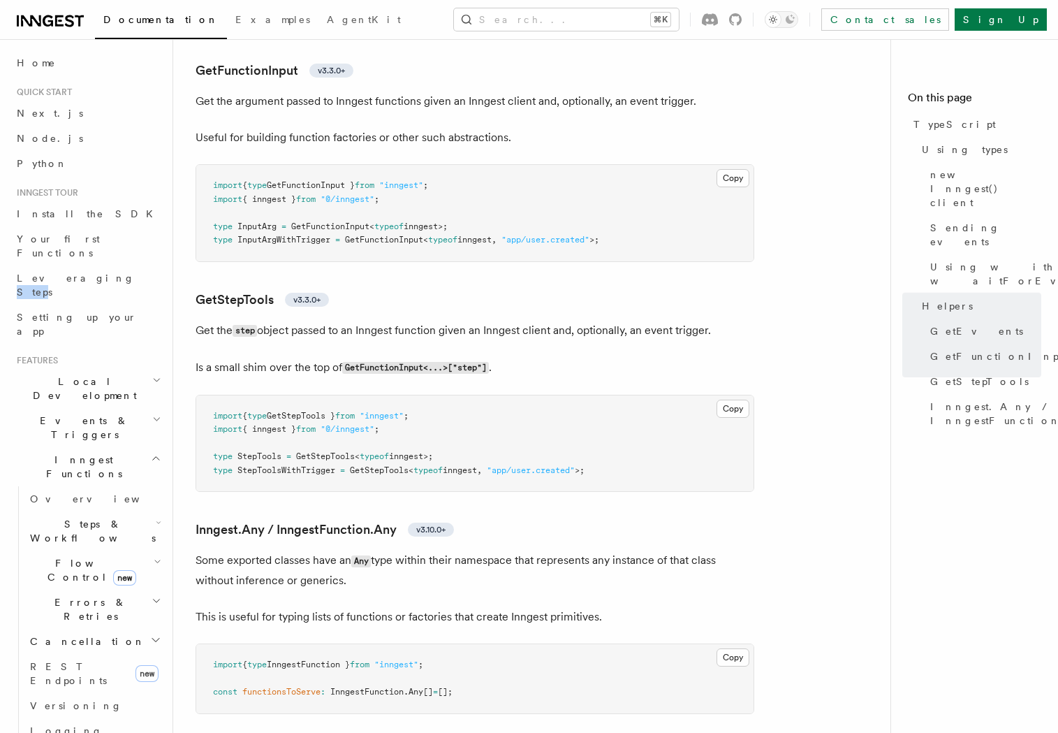
scroll to position [2988, 0]
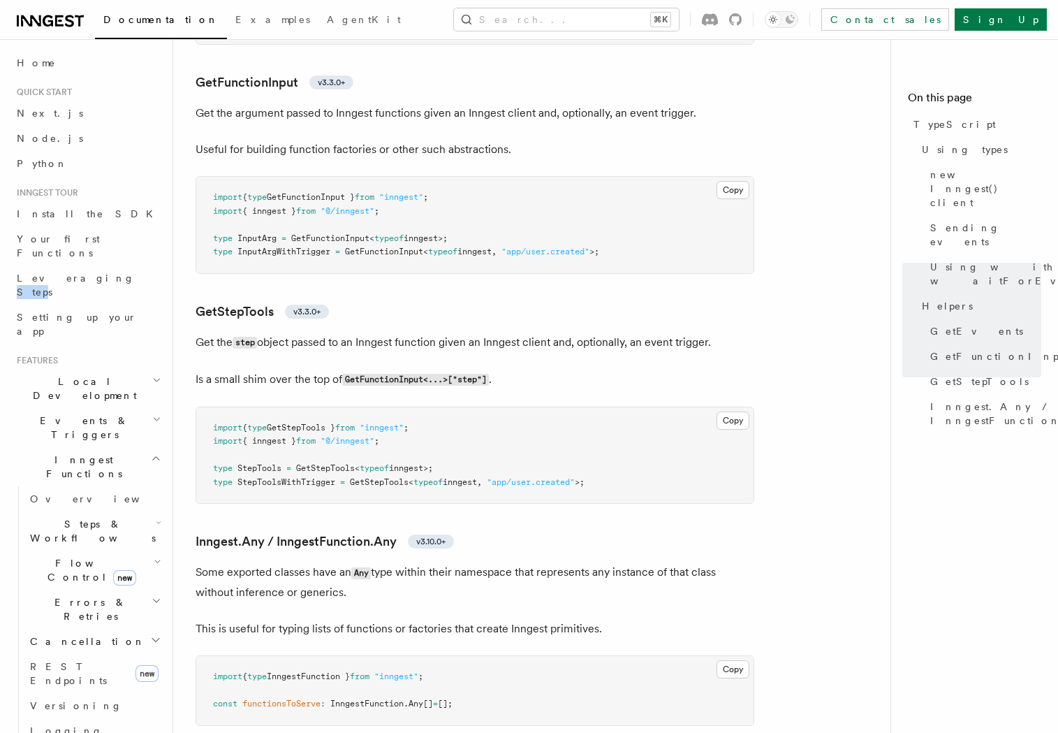
drag, startPoint x: 469, startPoint y: 472, endPoint x: 214, endPoint y: 472, distance: 255.7
click at [214, 472] on pre "import { type GetStepTools } from "inngest" ; import { inngest } from "@/innges…" at bounding box center [474, 455] width 557 height 96
copy span "type StepTools = GetStepTools < typeof inngest>;"
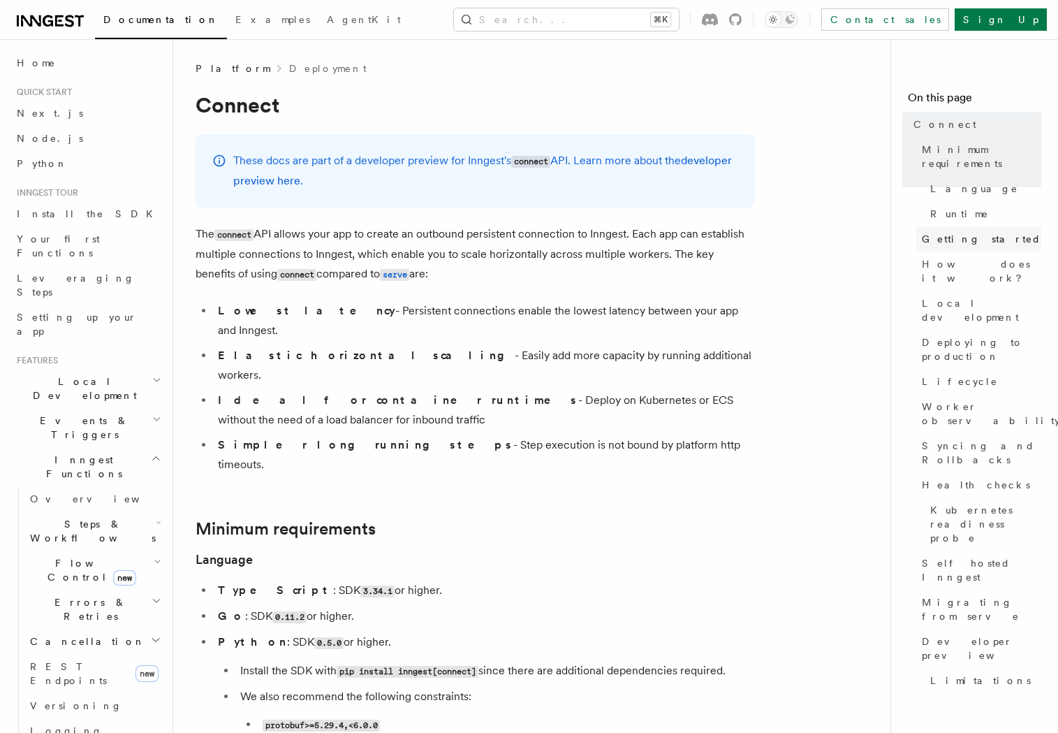
click at [989, 226] on link "Getting started" at bounding box center [979, 238] width 125 height 25
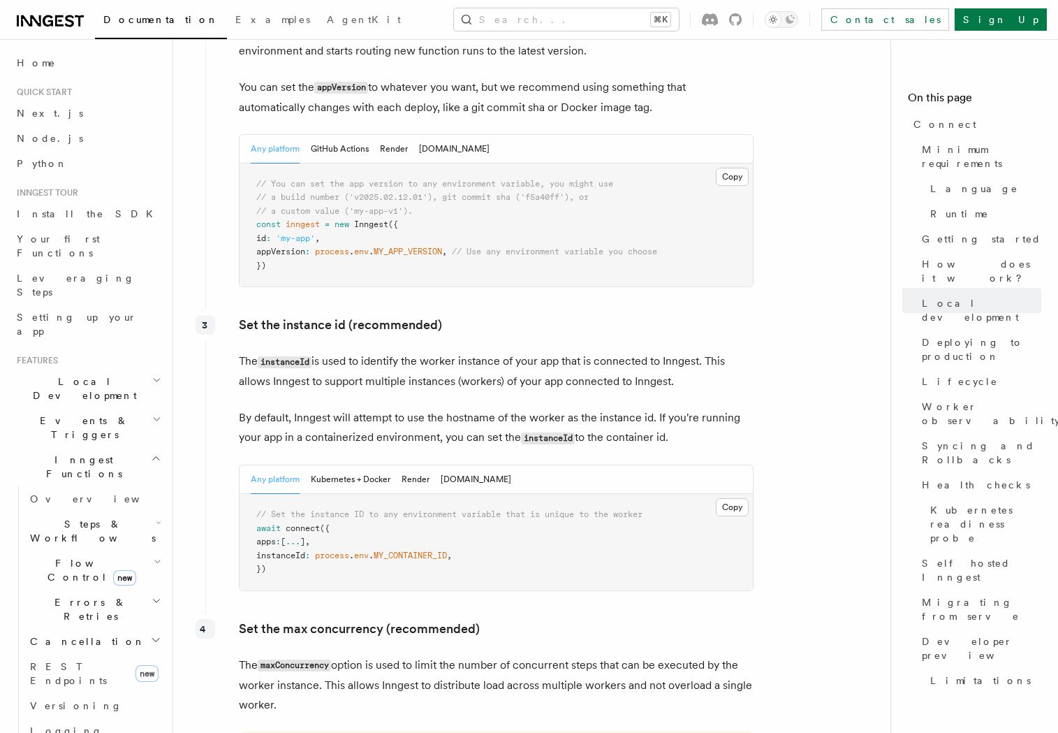
scroll to position [2479, 0]
